Goal: Communication & Community: Answer question/provide support

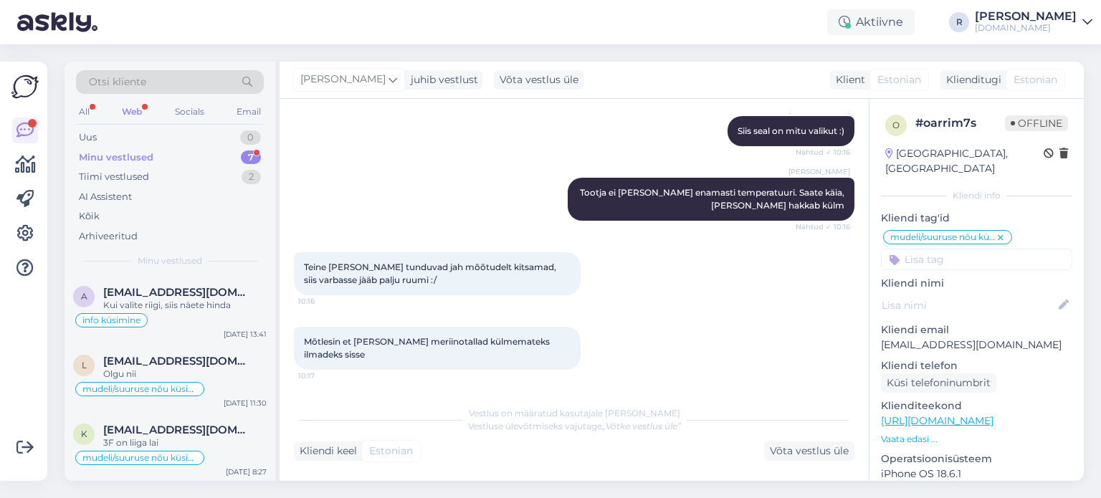
scroll to position [829, 0]
click at [156, 158] on div "Minu vestlused 7" at bounding box center [170, 158] width 188 height 20
click at [78, 107] on div "All" at bounding box center [84, 112] width 16 height 19
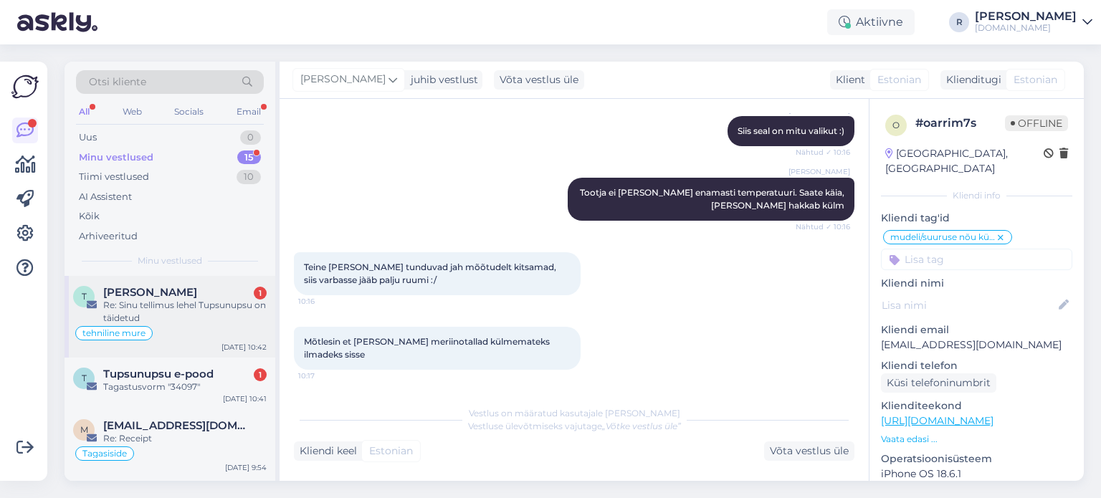
scroll to position [72, 0]
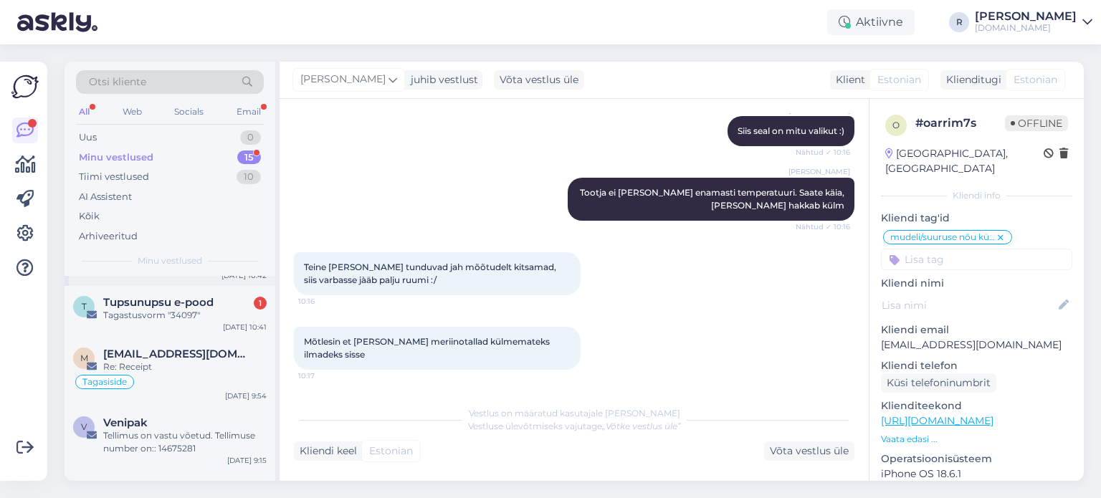
click at [189, 321] on div "T Tupsunupsu e-pood 1 Tagastusvorm "34097" [DATE] 10:41" at bounding box center [170, 312] width 211 height 52
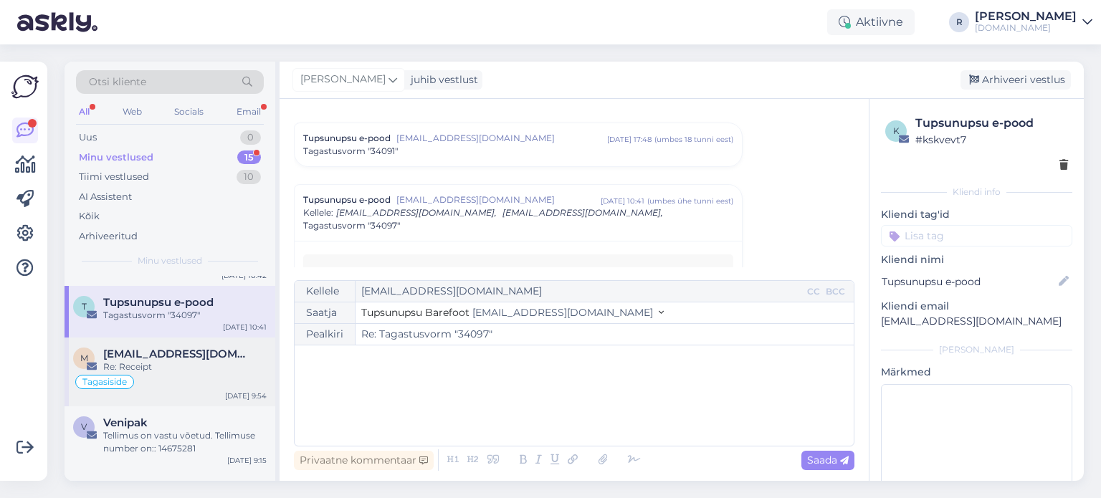
scroll to position [0, 0]
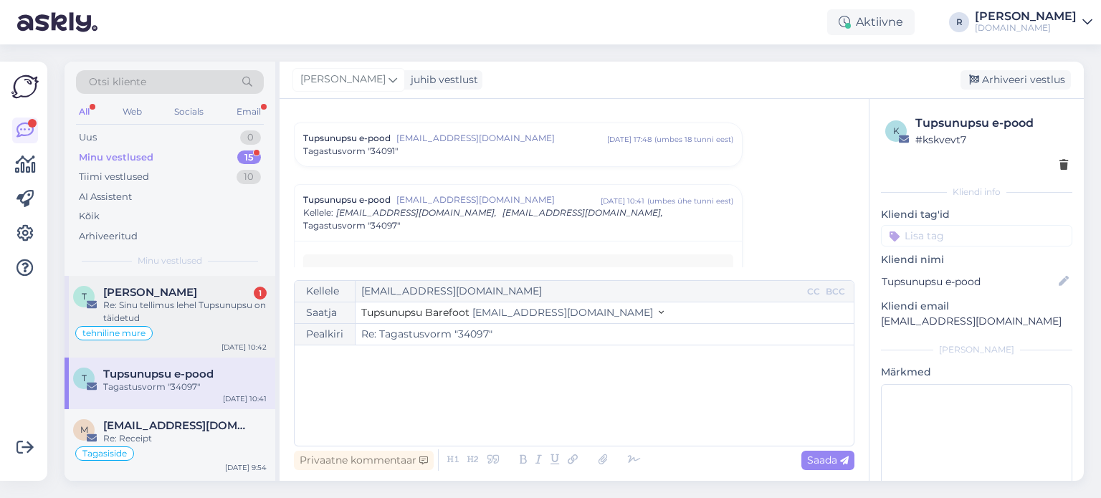
click at [172, 320] on div "Re: Sinu tellimus lehel Tupsunupsu on täidetud" at bounding box center [184, 312] width 163 height 26
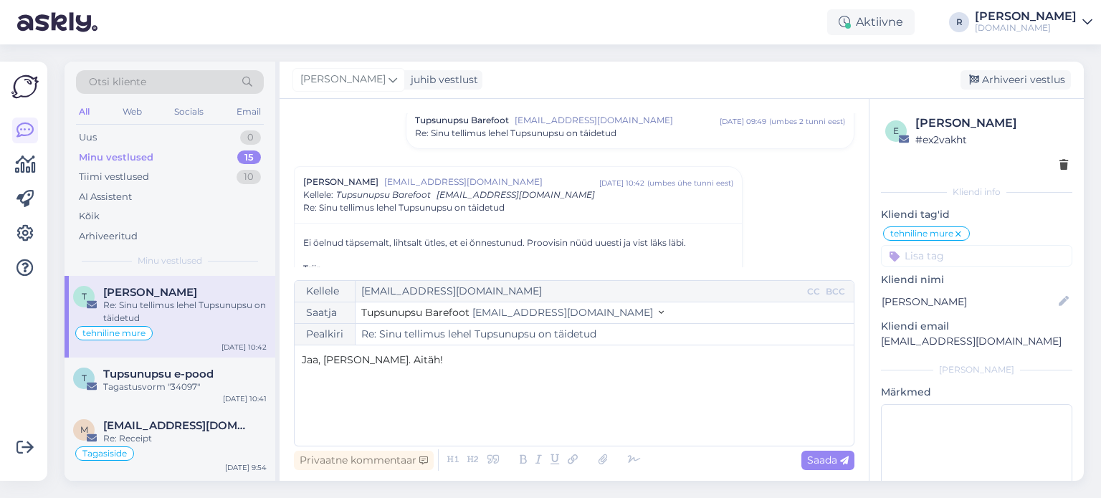
click at [643, 457] on div "Privaatne kommentaar Saada" at bounding box center [574, 460] width 561 height 27
click at [634, 458] on icon at bounding box center [635, 460] width 22 height 20
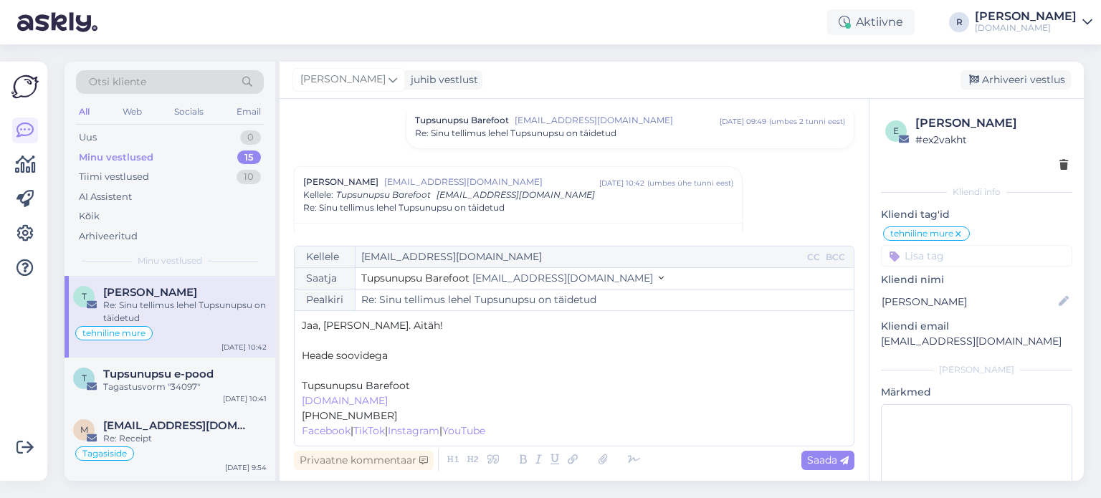
click at [313, 366] on p "﻿" at bounding box center [574, 370] width 545 height 15
click at [834, 446] on div "Kellele [EMAIL_ADDRESS][DOMAIN_NAME] CC BCC Saatja Tupsunupsu Barefoot [EMAIL_A…" at bounding box center [574, 346] width 561 height 201
click at [834, 465] on span "Saada" at bounding box center [828, 460] width 42 height 13
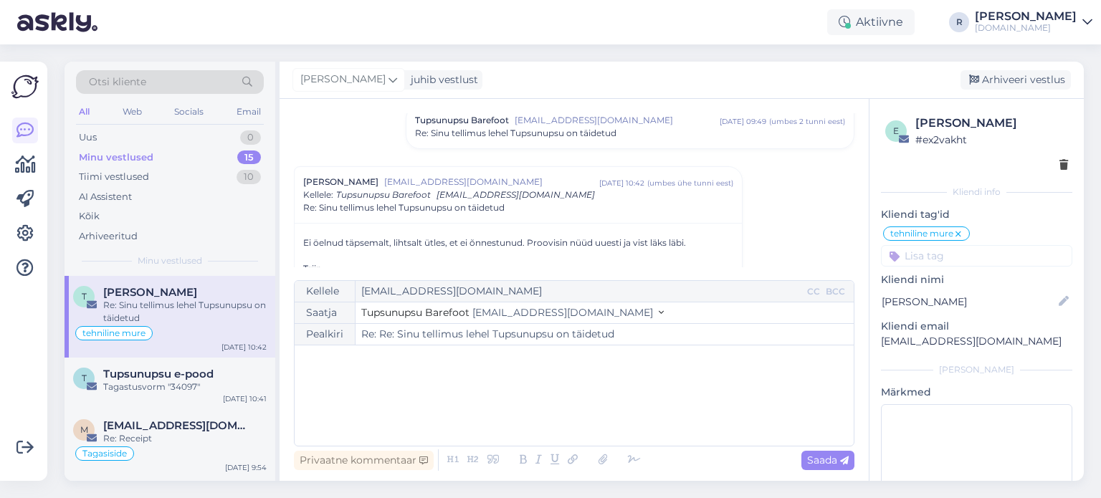
type input "Re: Sinu tellimus lehel Tupsunupsu on täidetud"
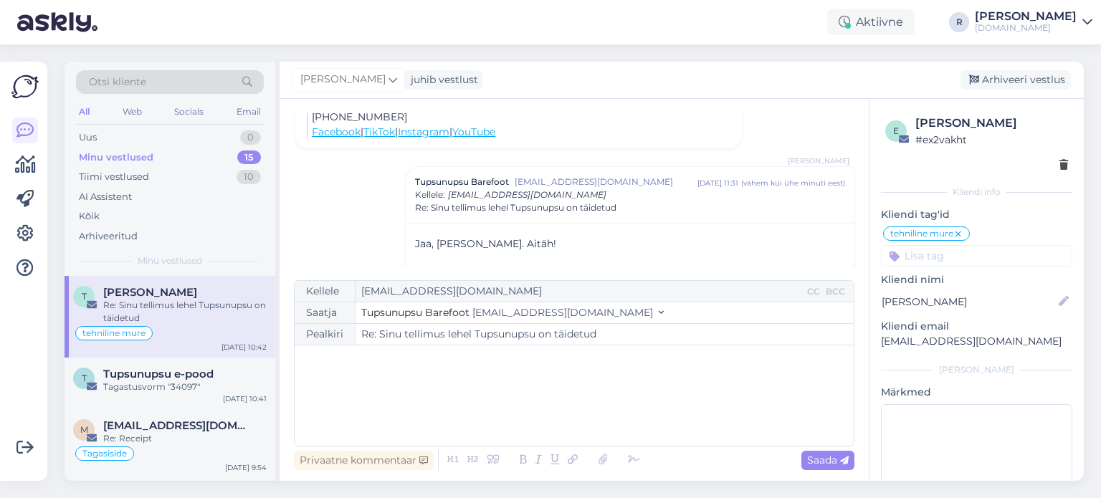
click at [961, 234] on icon at bounding box center [958, 234] width 9 height 11
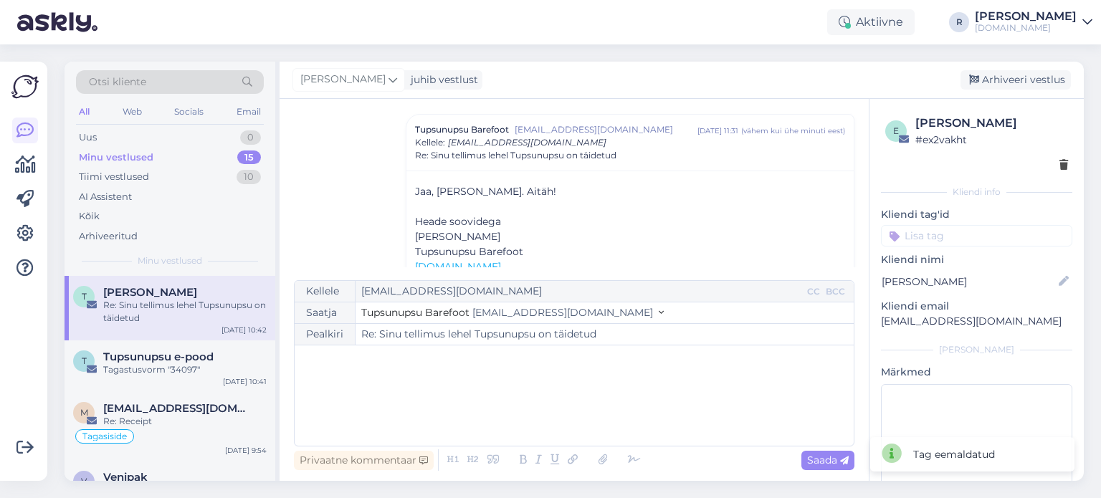
click at [933, 229] on input at bounding box center [976, 236] width 191 height 22
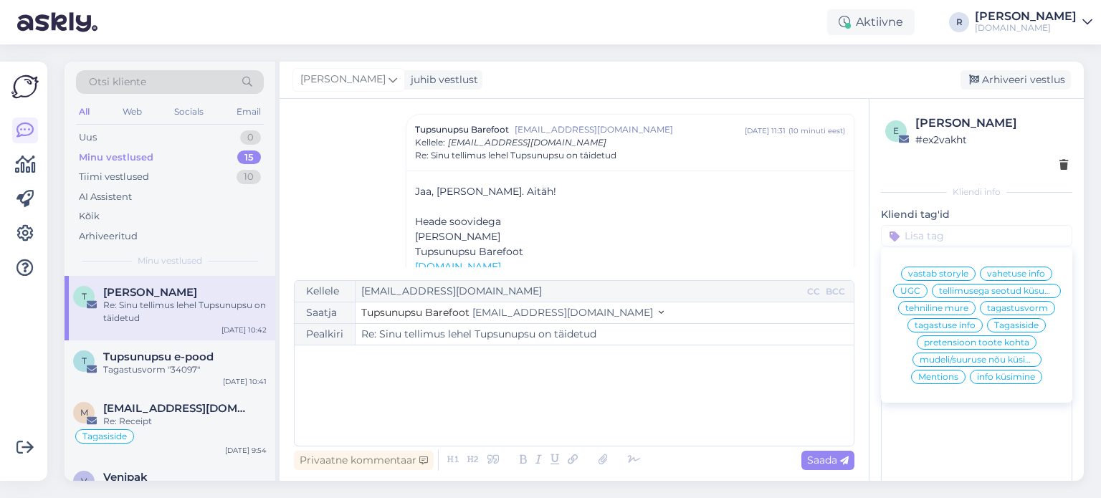
click at [87, 111] on div "All" at bounding box center [84, 112] width 16 height 19
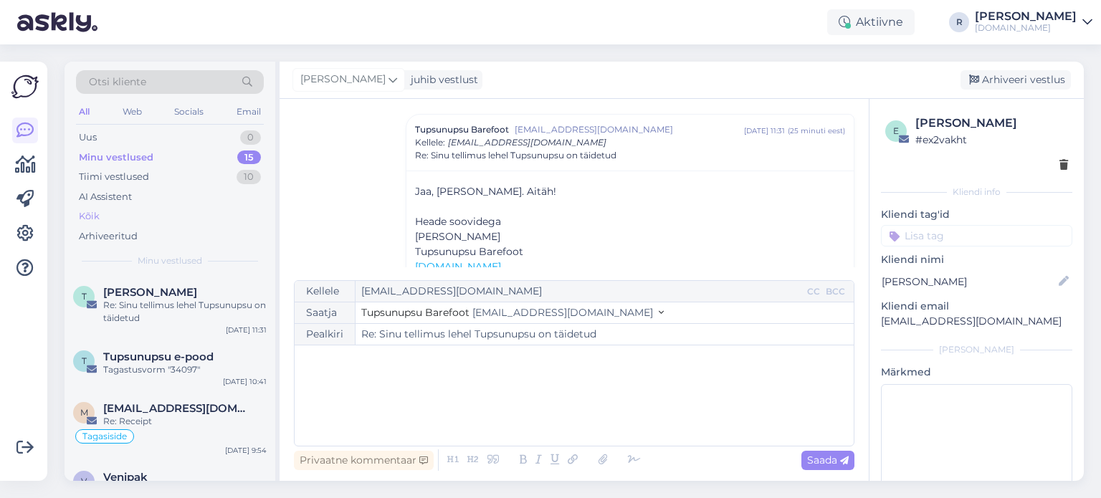
click at [114, 214] on div "Kõik" at bounding box center [170, 216] width 188 height 20
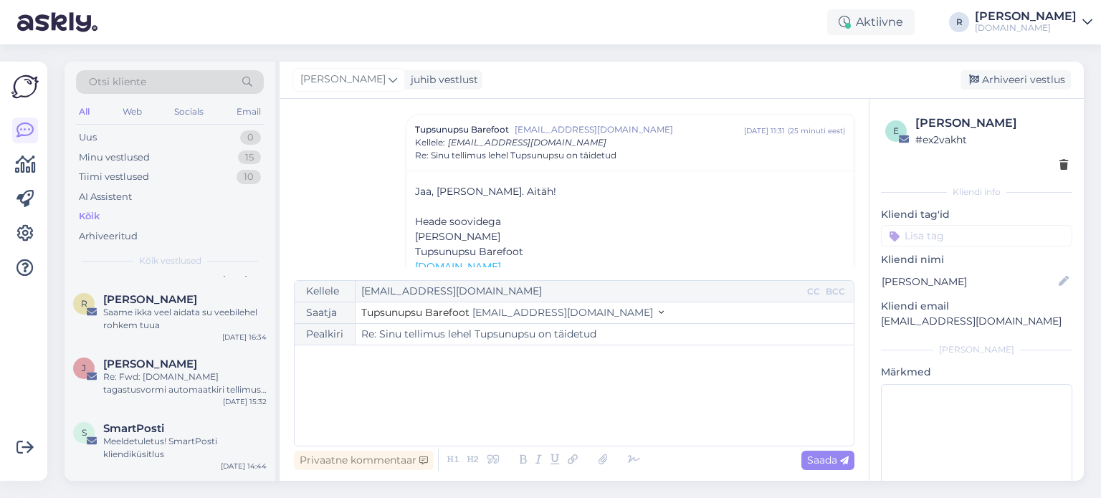
scroll to position [645, 0]
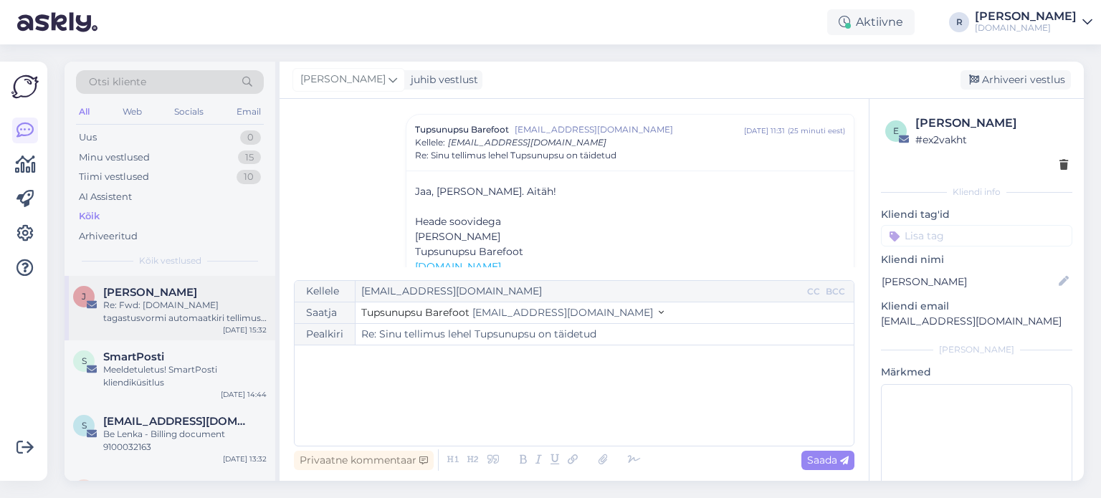
click at [166, 308] on div "Re: Fwd: [DOMAIN_NAME] tagastusvormi automaatkiri tellimus #33973" at bounding box center [184, 312] width 163 height 26
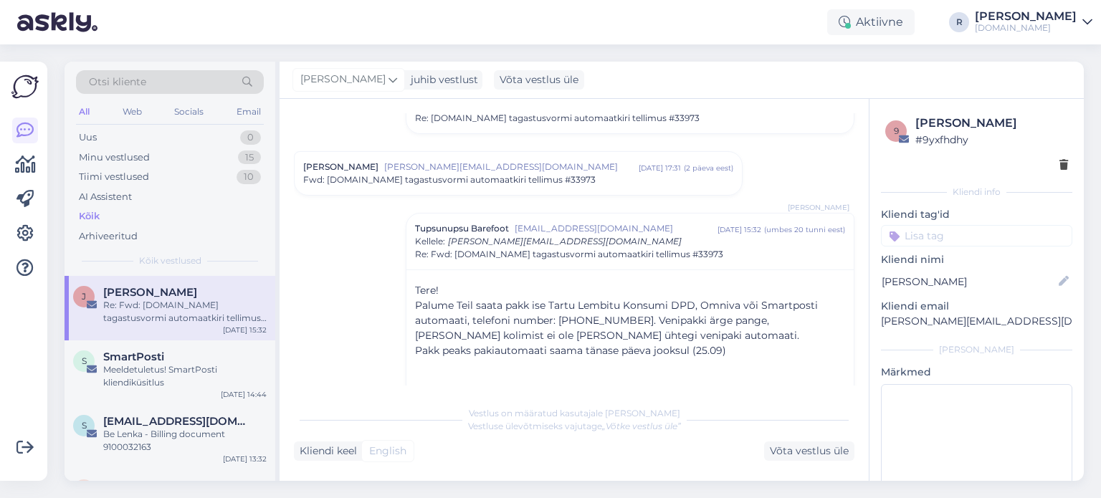
scroll to position [279, 0]
